Goal: Obtain resource: Download file/media

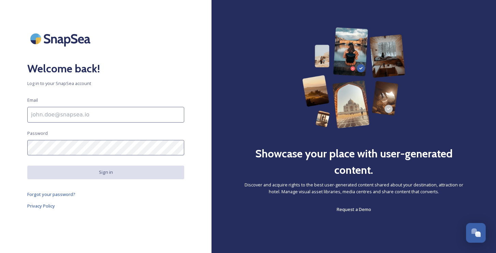
click at [145, 114] on input at bounding box center [105, 115] width 157 height 16
type input "[EMAIL_ADDRESS][DOMAIN_NAME]"
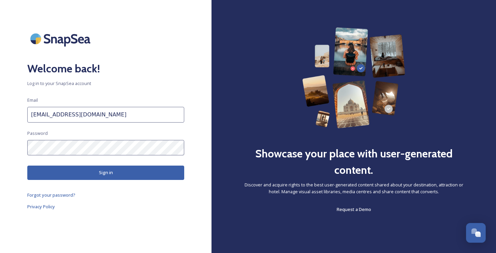
click at [112, 170] on button "Sign in" at bounding box center [105, 173] width 157 height 14
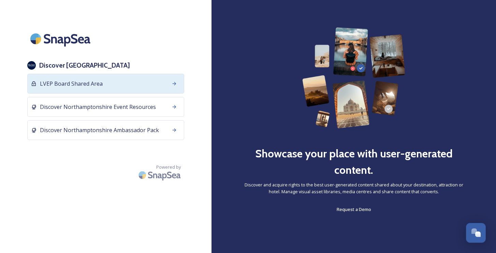
click at [100, 79] on div "LVEP Board Shared Area" at bounding box center [105, 84] width 157 height 20
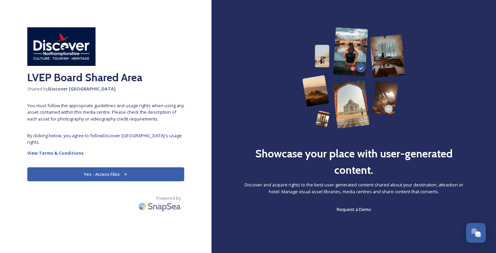
click at [105, 172] on button "Yes - Access Files" at bounding box center [105, 174] width 157 height 14
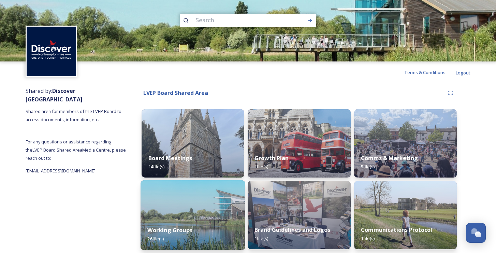
click at [201, 233] on div "Working Groups 26 file(s)" at bounding box center [193, 234] width 105 height 31
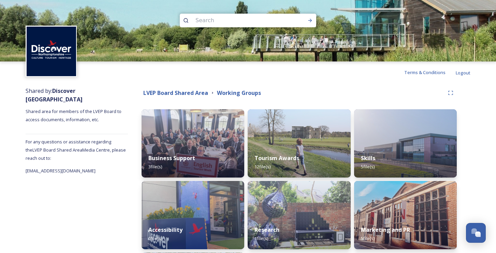
click at [483, 155] on div "Shared by: Discover Northamptonshire Shared area for members of the LVEP Board …" at bounding box center [248, 217] width 496 height 269
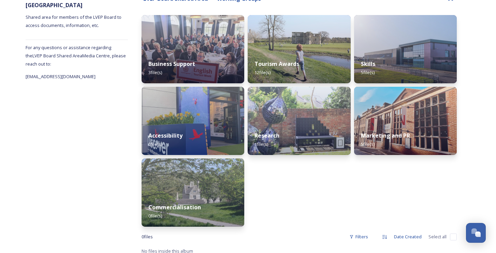
scroll to position [96, 0]
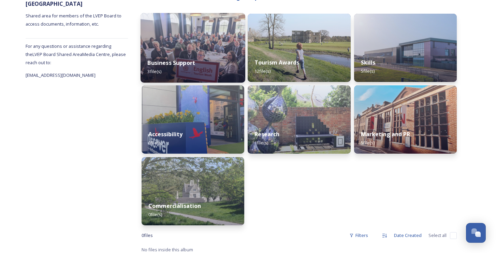
click at [218, 58] on div "Business Support 3 file(s)" at bounding box center [193, 67] width 105 height 31
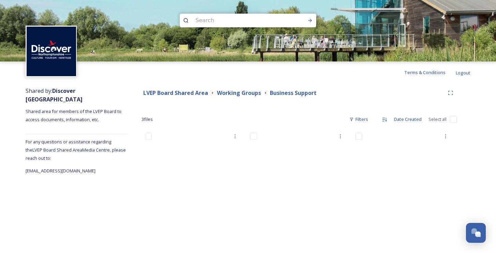
click at [491, 155] on div "Shared by: Discover Northamptonshire Shared area for members of the LVEP Board …" at bounding box center [248, 182] width 496 height 198
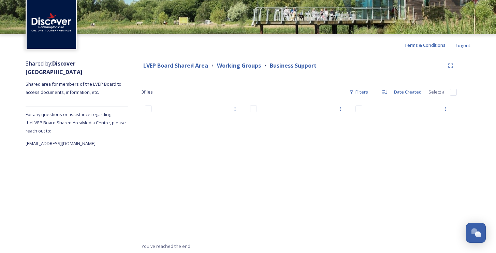
scroll to position [28, 0]
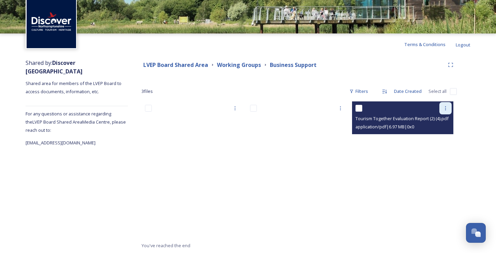
click at [445, 106] on icon at bounding box center [445, 108] width 1 height 4
click at [438, 134] on span "Download" at bounding box center [437, 136] width 21 height 6
